Goal: Task Accomplishment & Management: Use online tool/utility

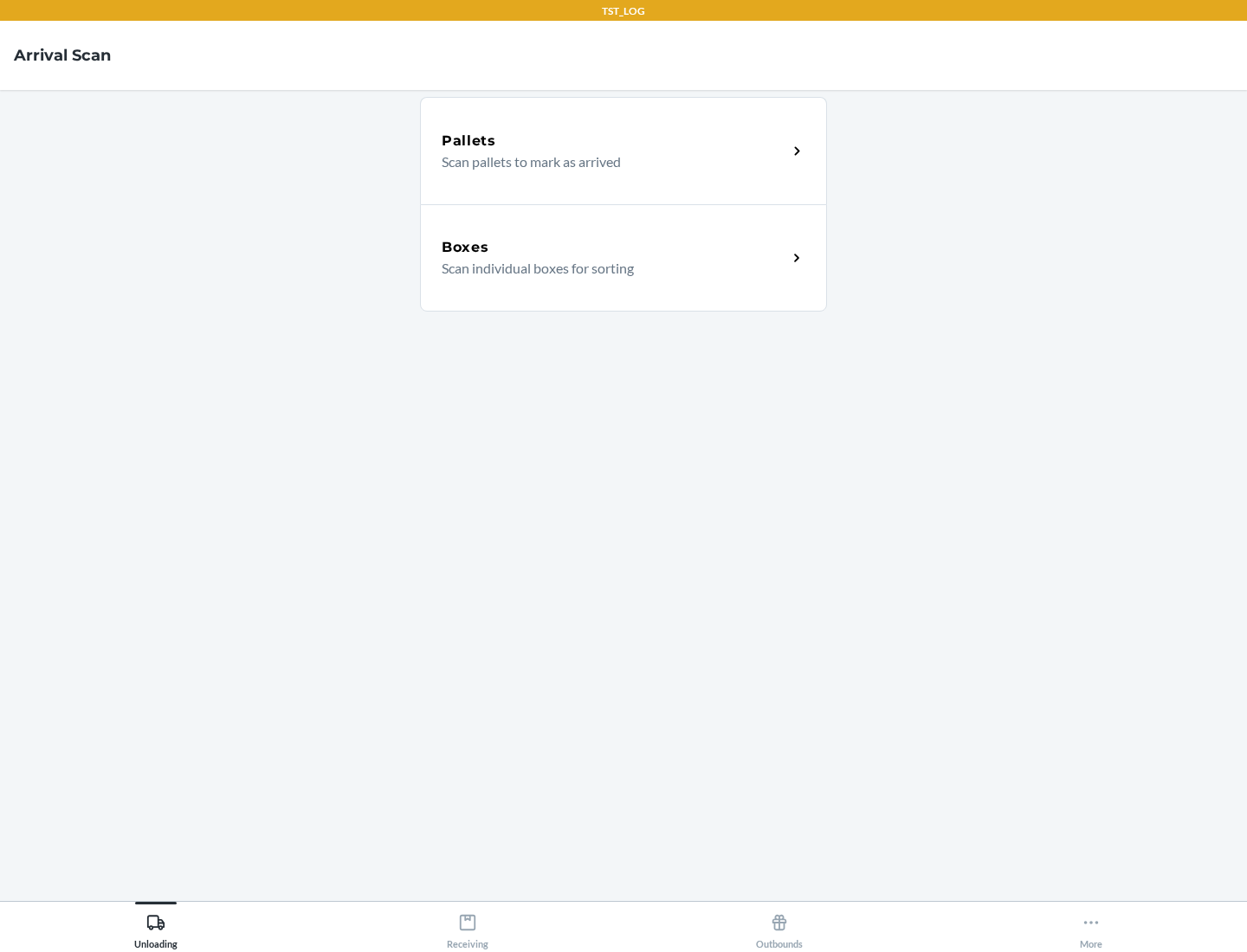
click at [614, 247] on div "Boxes" at bounding box center [615, 247] width 345 height 21
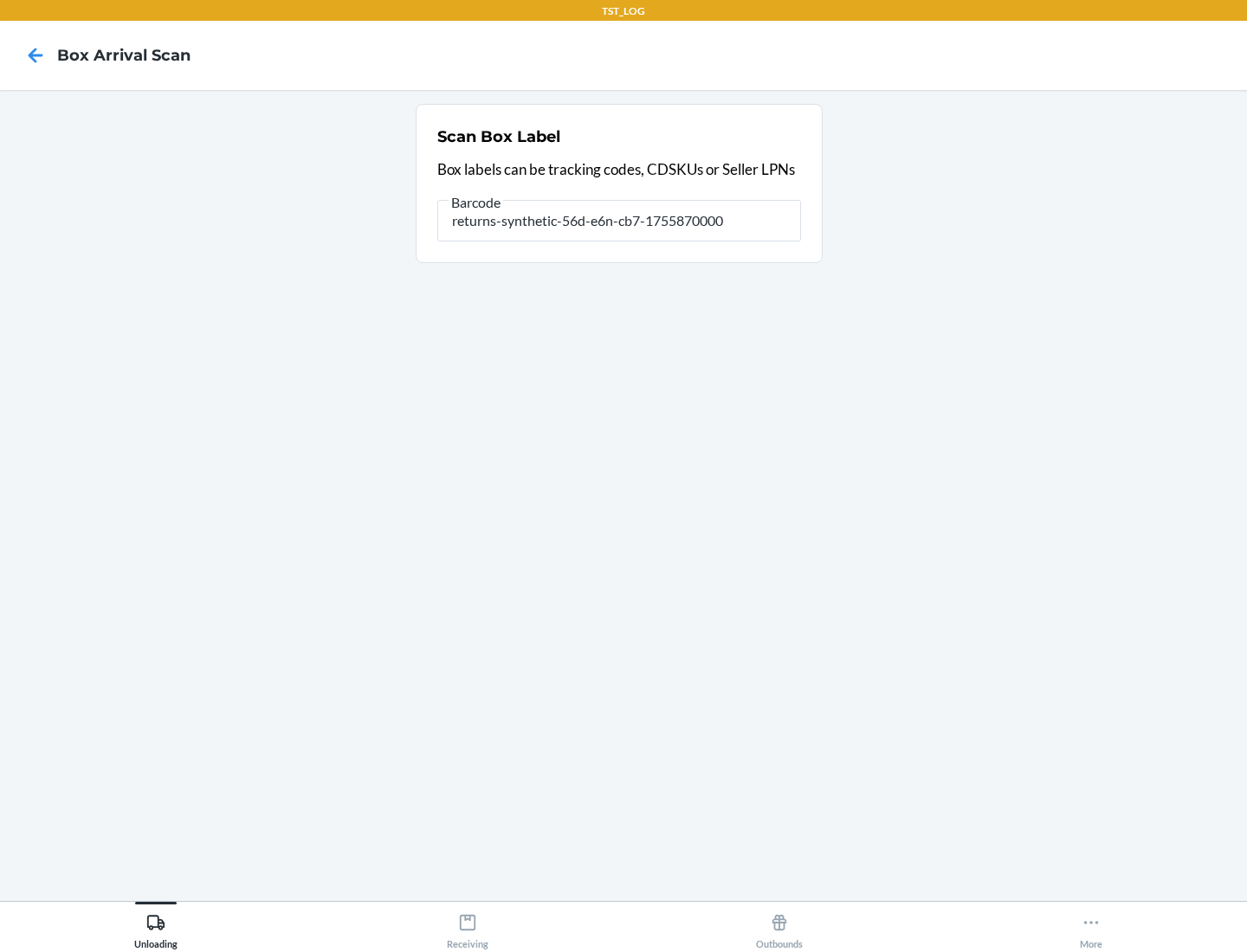
type input "returns-synthetic-56d-e6n-cb7-1755870000"
